Goal: Check status: Check status

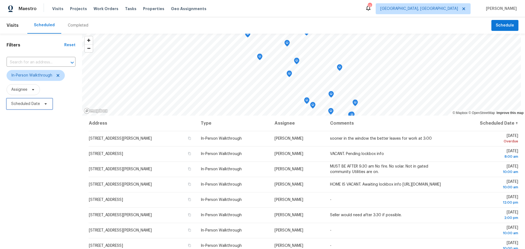
click at [39, 108] on span "Scheduled Date" at bounding box center [30, 103] width 46 height 11
select select "9"
select select "2025"
select select "10"
select select "2025"
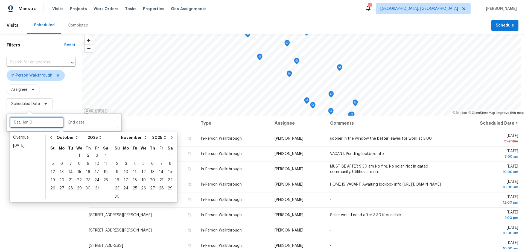
click at [36, 122] on input "text" at bounding box center [37, 122] width 54 height 11
click at [79, 165] on div "8" at bounding box center [79, 164] width 9 height 8
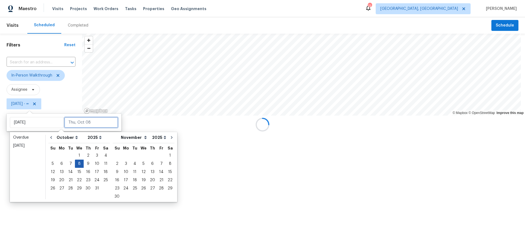
type input "[DATE]"
click at [79, 165] on div "8" at bounding box center [79, 164] width 9 height 8
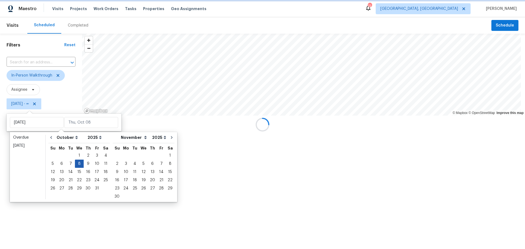
type input "[DATE]"
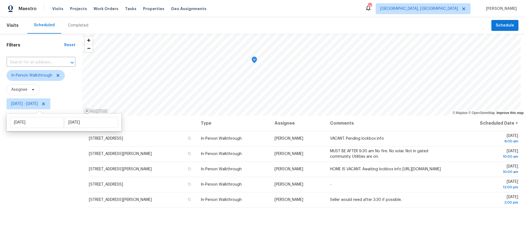
click at [65, 189] on div "Filters Reset ​ In-Person Walkthrough Assignee [DATE] - [DATE]" at bounding box center [41, 174] width 82 height 281
click at [259, 231] on div "Address Type Assignee Comments Scheduled Date ↑ [STREET_ADDRESS] In-Person Walk…" at bounding box center [303, 215] width 443 height 199
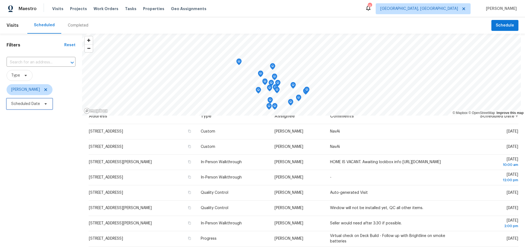
click at [33, 106] on span "Scheduled Date" at bounding box center [25, 103] width 29 height 5
select select "9"
select select "2025"
select select "10"
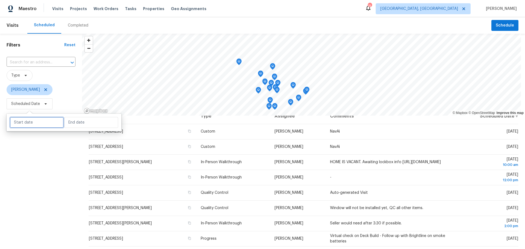
select select "2025"
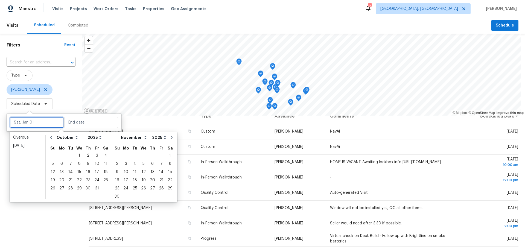
click at [35, 125] on input "text" at bounding box center [37, 122] width 54 height 11
type input "Wed, Oct 29"
click at [80, 162] on div "8" at bounding box center [79, 164] width 9 height 8
type input "[DATE]"
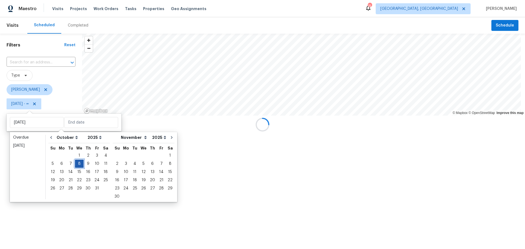
click at [78, 163] on div "8" at bounding box center [79, 164] width 9 height 8
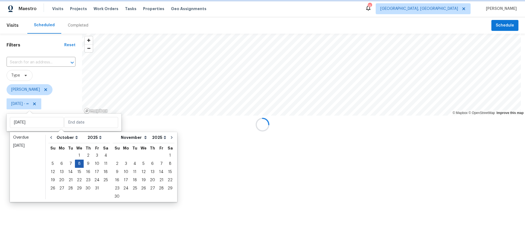
type input "[DATE]"
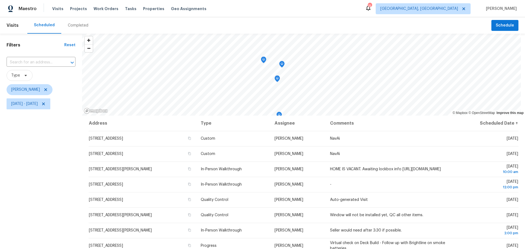
click at [66, 178] on div "Filters Reset ​ Type Keith Hollingsworth Wed, Oct 08 - Wed, Oct 08" at bounding box center [41, 174] width 82 height 281
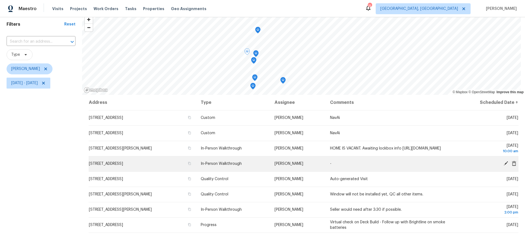
scroll to position [20, 0]
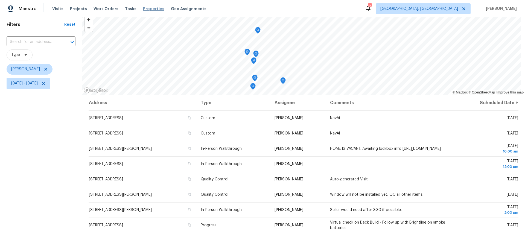
click at [151, 11] on span "Properties" at bounding box center [153, 8] width 21 height 5
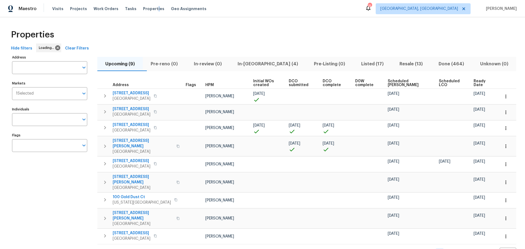
click at [269, 62] on span "In-reno (4)" at bounding box center [268, 64] width 70 height 8
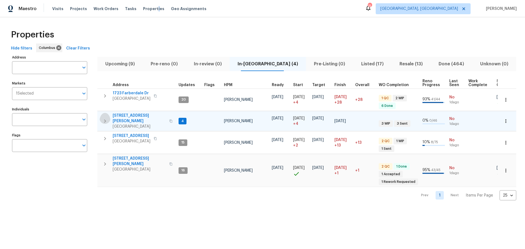
click at [108, 122] on button "button" at bounding box center [104, 121] width 11 height 16
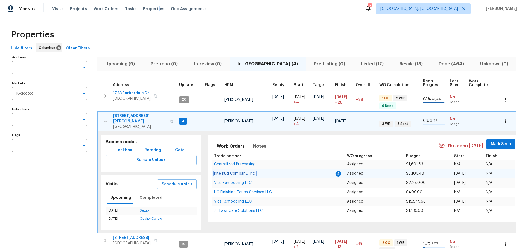
click at [247, 172] on span "Rite Rug Company, Inc." at bounding box center [235, 174] width 42 height 4
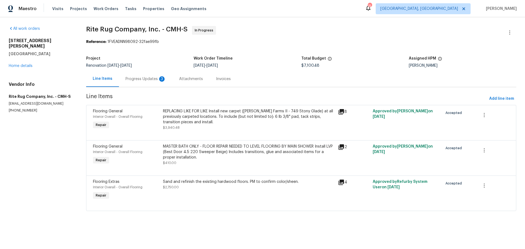
click at [129, 77] on div "Progress Updates 3" at bounding box center [145, 78] width 40 height 5
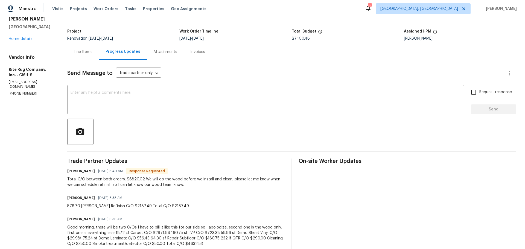
scroll to position [27, 0]
click at [206, 131] on div at bounding box center [291, 131] width 449 height 26
